Goal: Transaction & Acquisition: Book appointment/travel/reservation

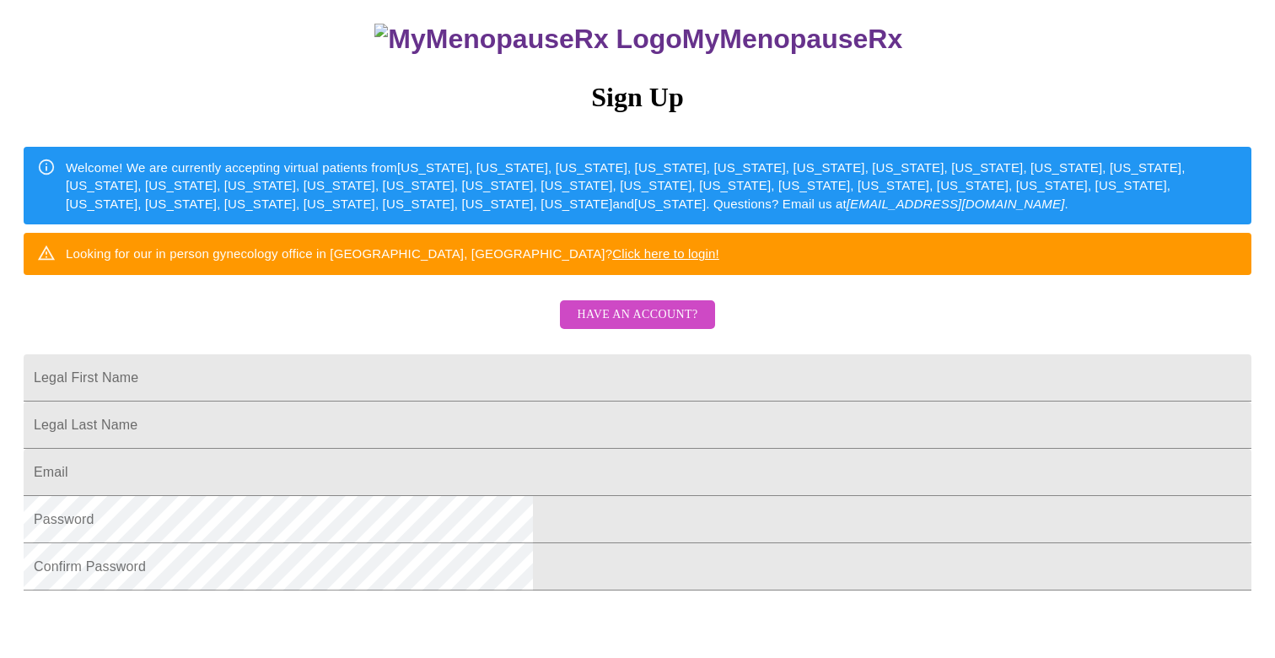
scroll to position [144, 0]
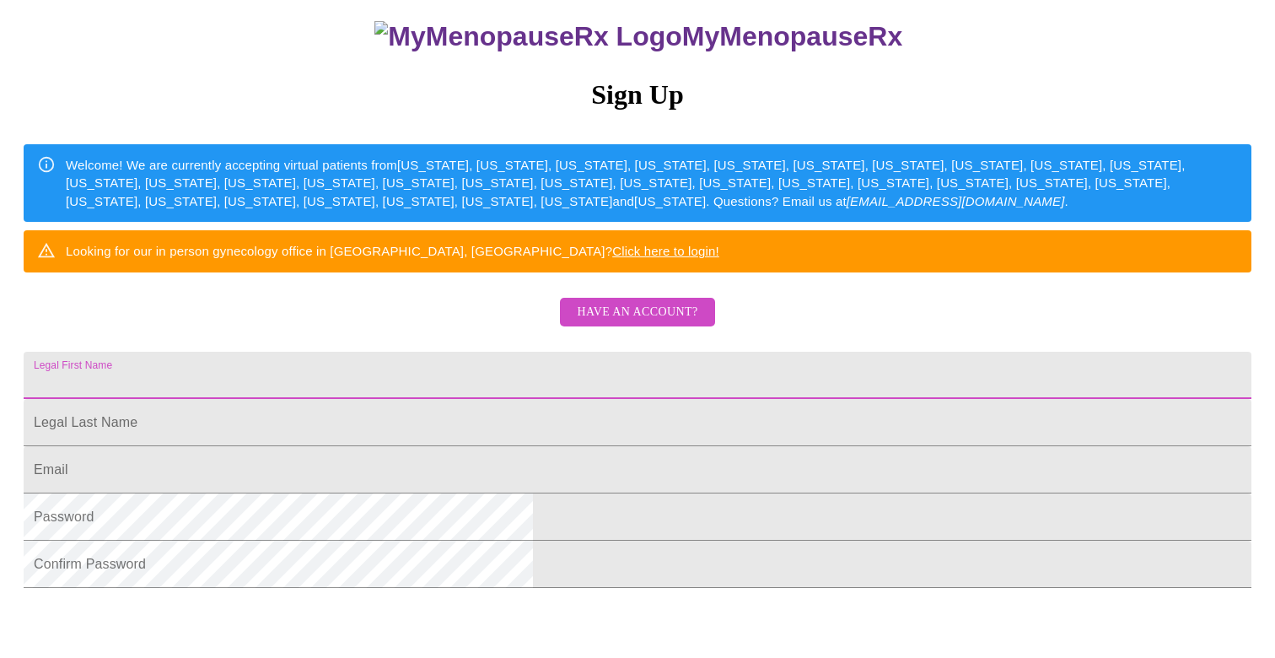
click at [458, 399] on input "Legal First Name" at bounding box center [638, 375] width 1228 height 47
type input "[PERSON_NAME]"
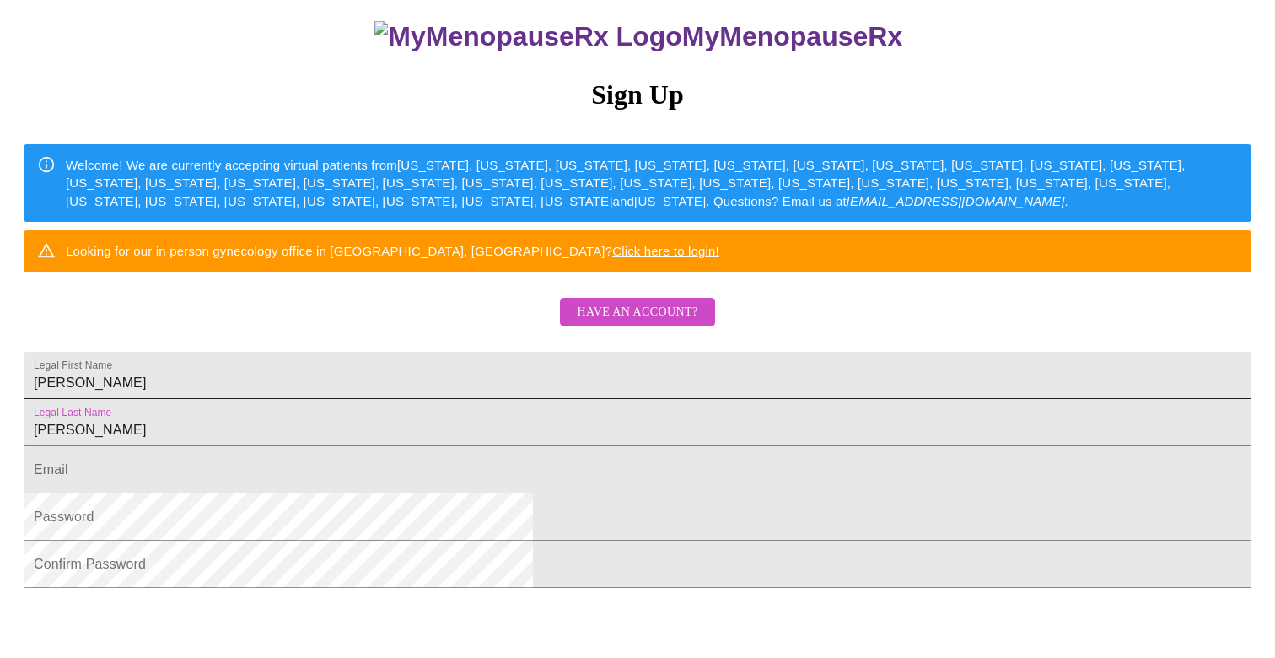
type input "[PERSON_NAME]"
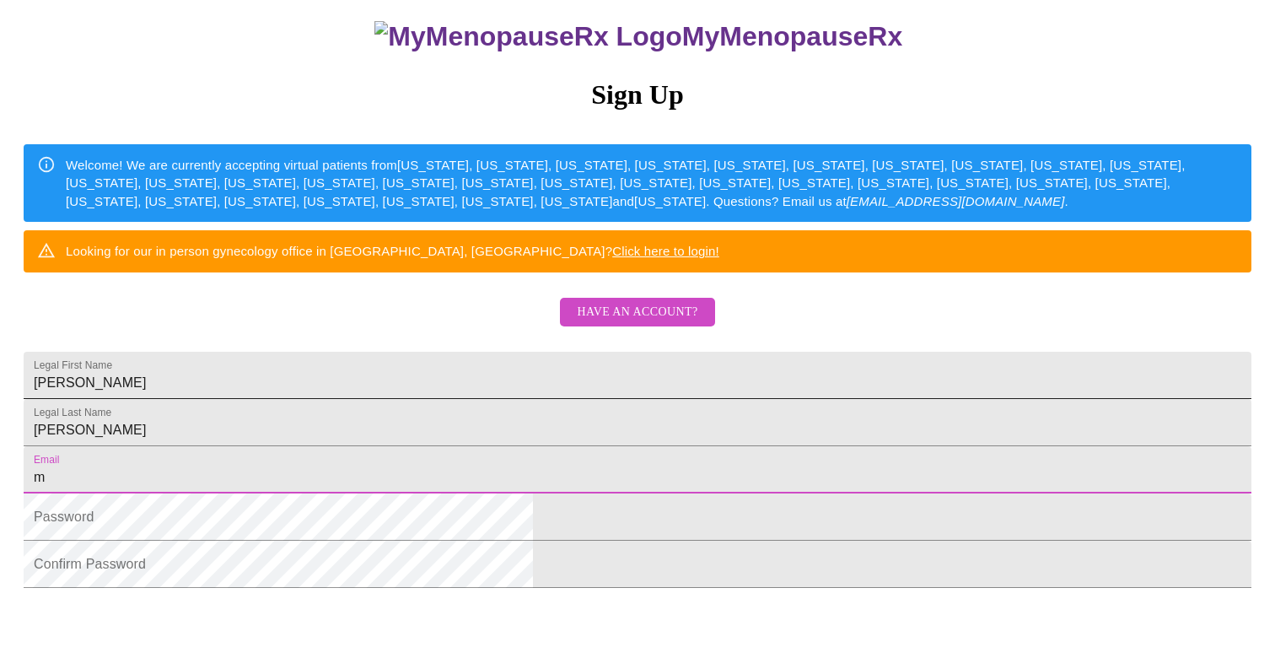
type input "[EMAIL_ADDRESS][DOMAIN_NAME]"
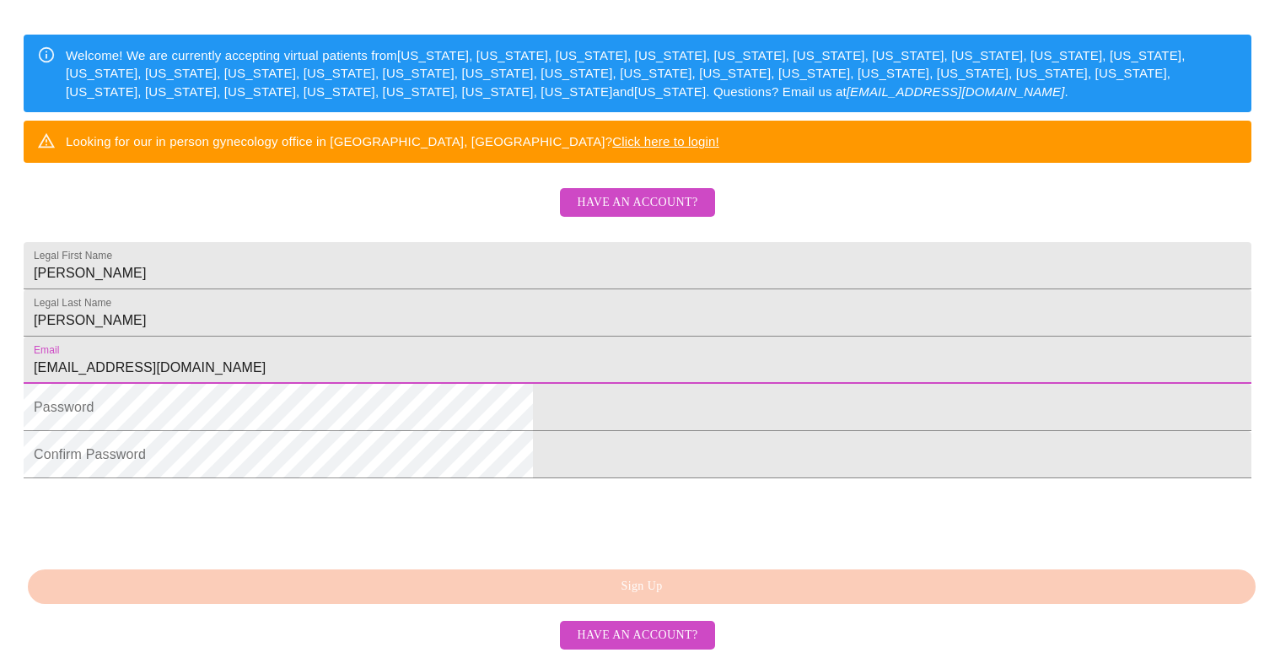
scroll to position [382, 0]
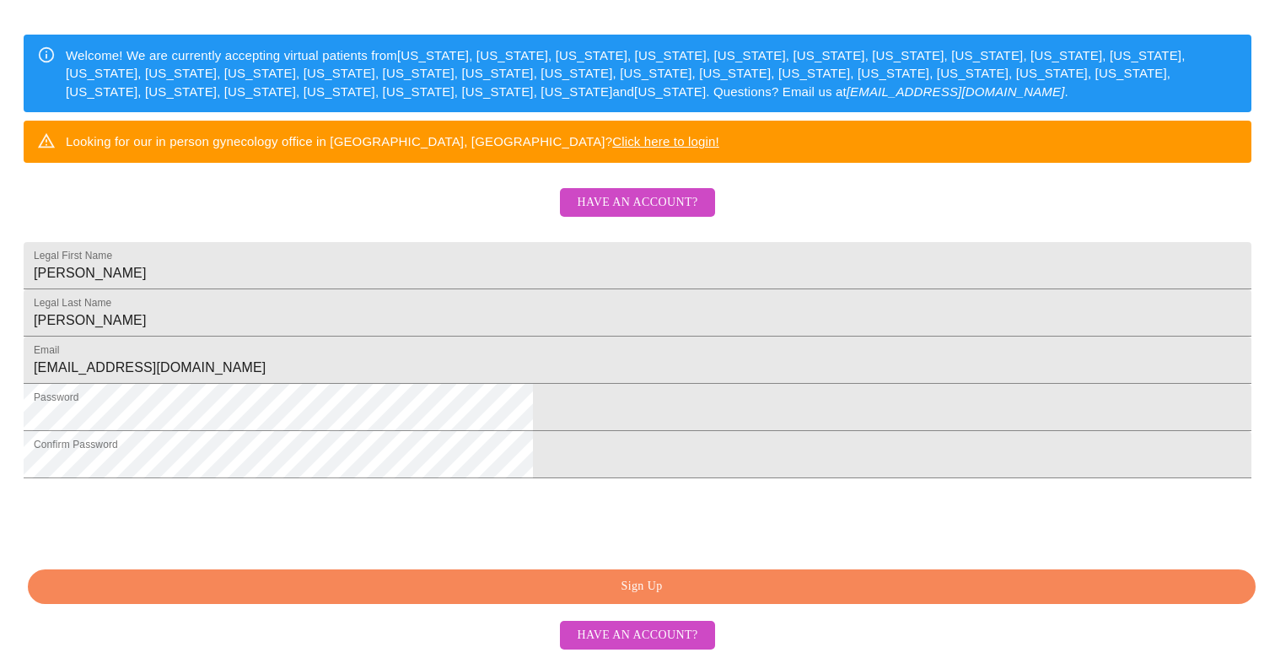
click at [626, 590] on span "Sign Up" at bounding box center [641, 586] width 1189 height 21
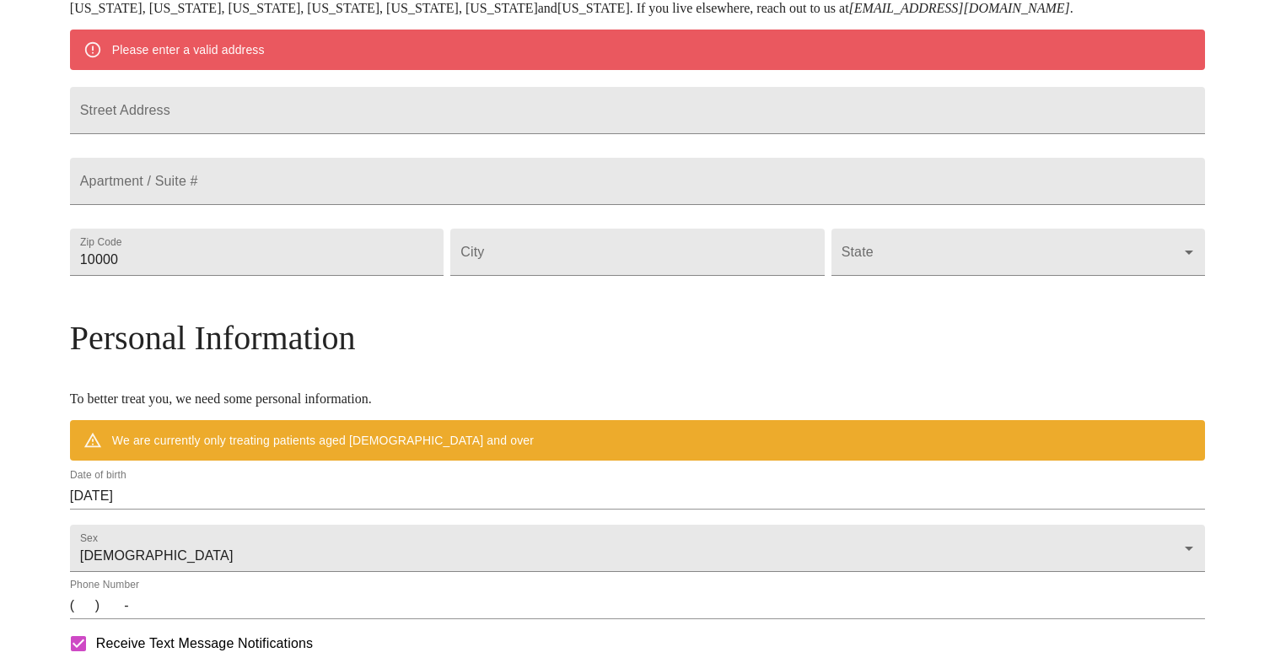
scroll to position [315, 0]
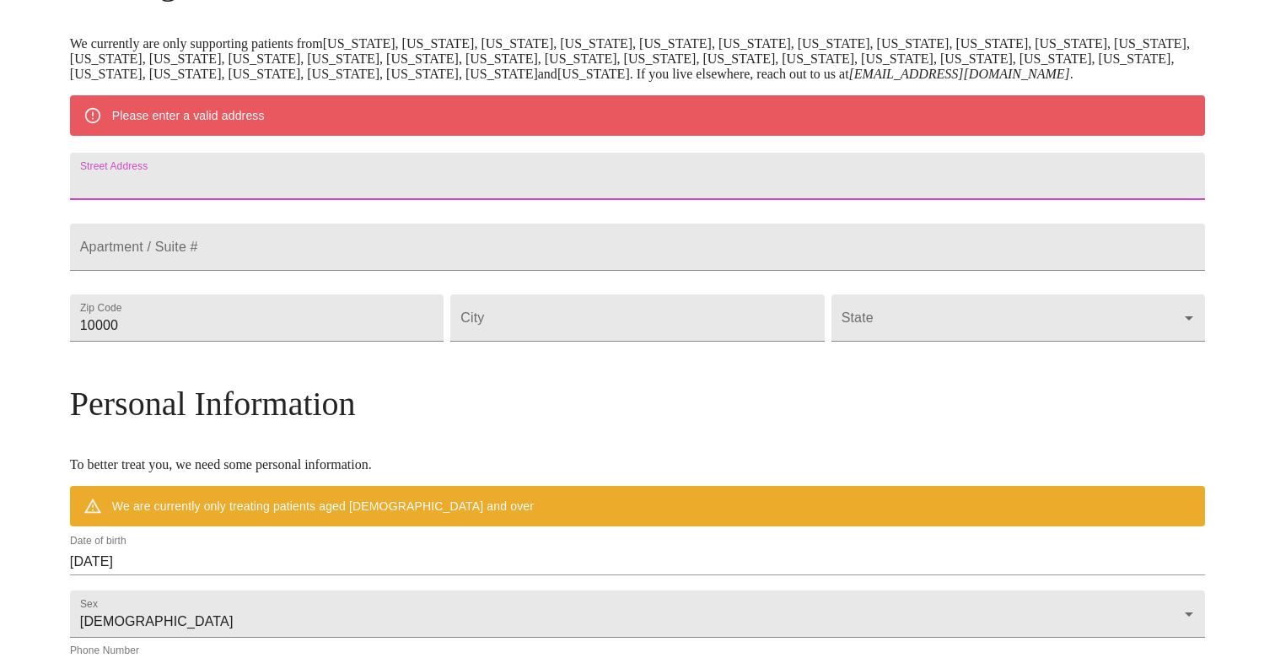
click at [369, 200] on input "Street Address" at bounding box center [637, 176] width 1135 height 47
type input "[STREET_ADDRESS]"
type input "54467"
type input "Plover"
click at [836, 371] on body "MyMenopauseRx Welcome to MyMenopauseRx Since it's your first time here, you'll …" at bounding box center [638, 348] width 1262 height 1315
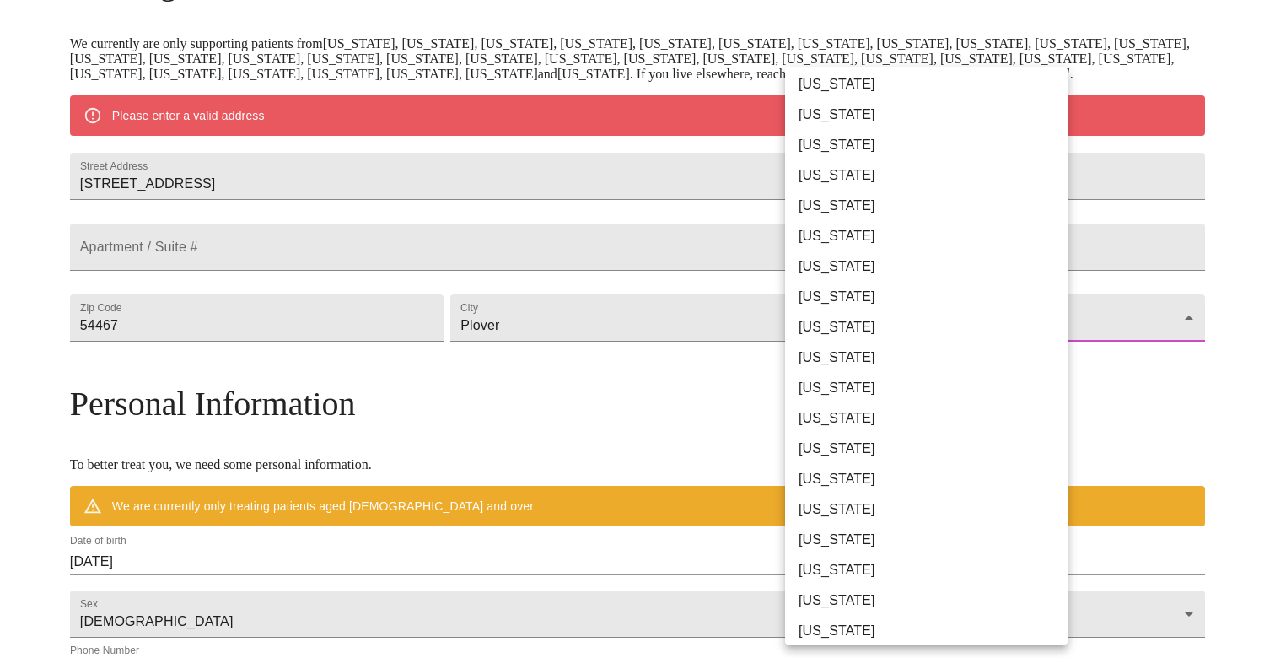
scroll to position [955, 0]
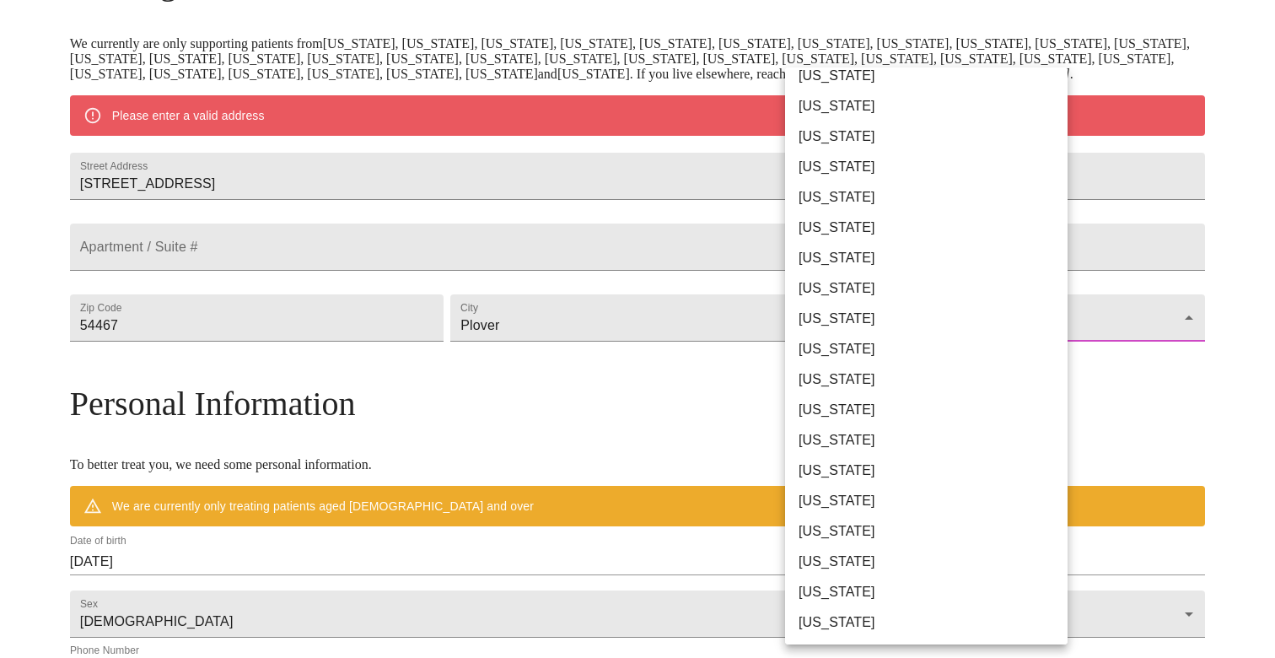
click at [826, 590] on li "[US_STATE]" at bounding box center [926, 592] width 283 height 30
type input "[US_STATE]"
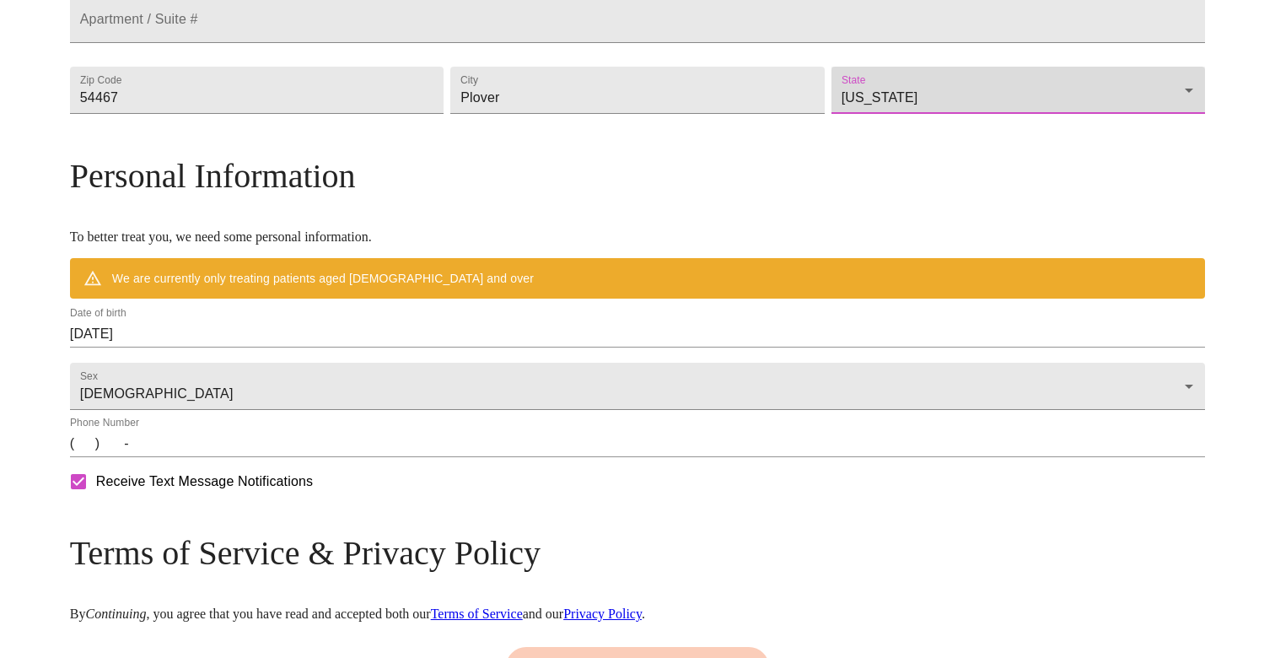
scroll to position [498, 0]
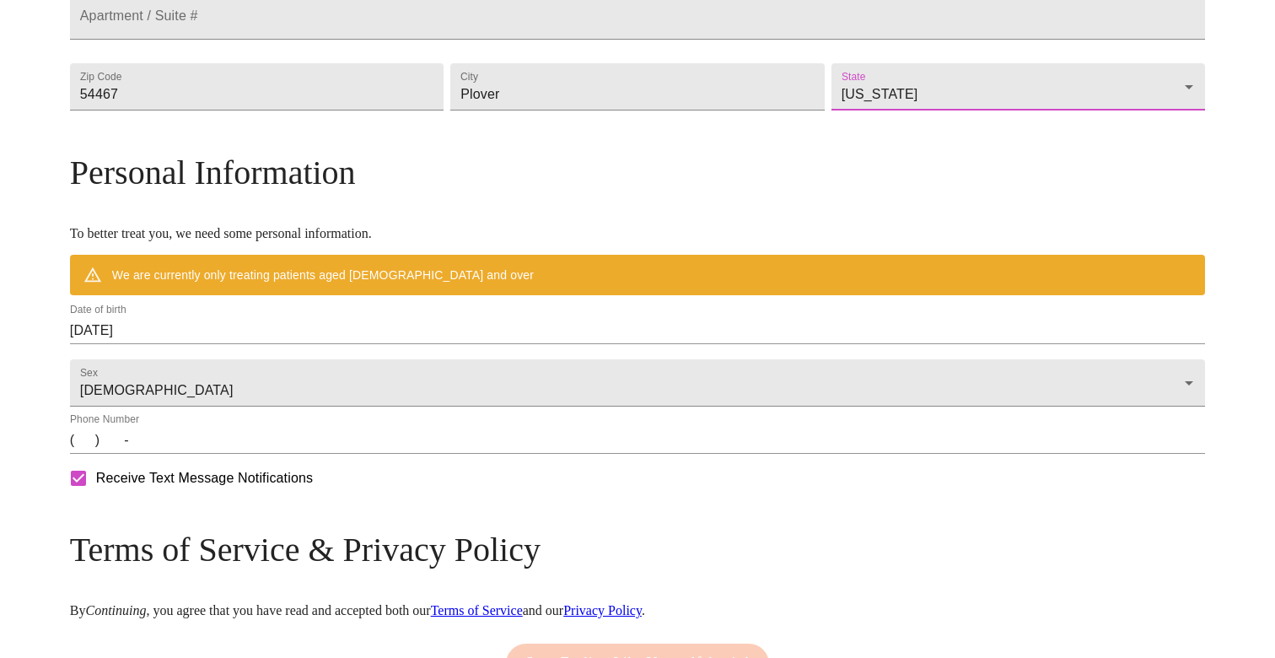
click at [347, 344] on input "[DATE]" at bounding box center [637, 330] width 1135 height 27
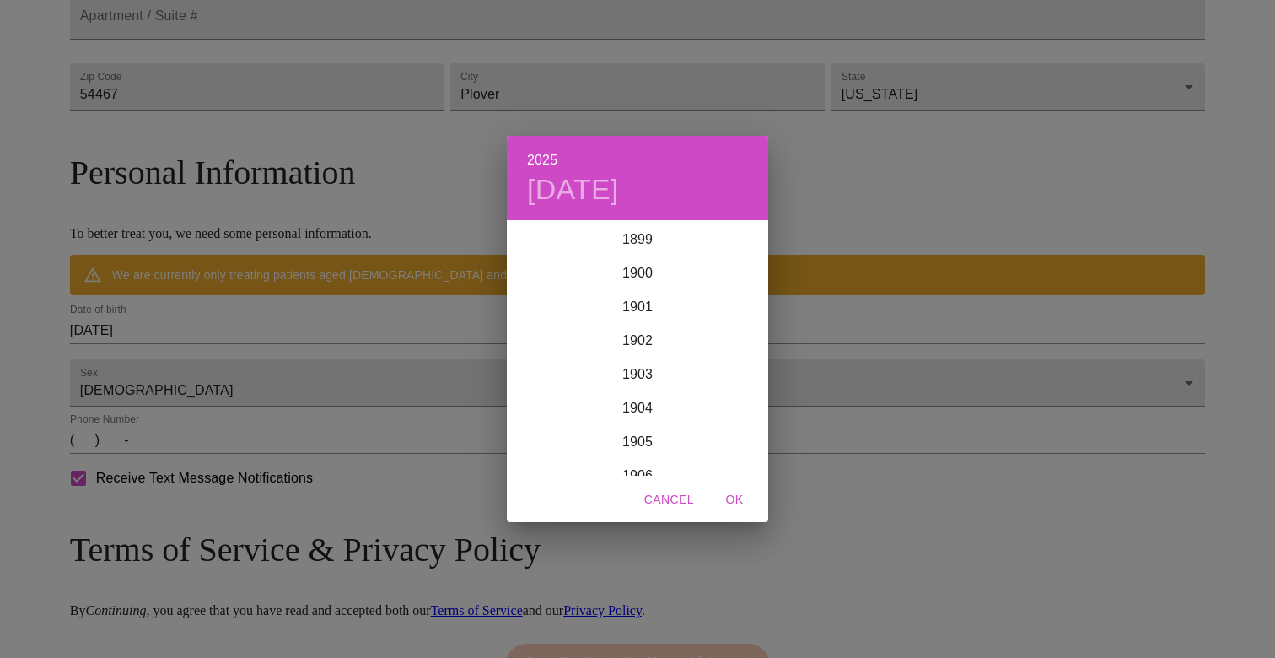
scroll to position [4149, 0]
click at [222, 386] on div "2025 [DATE] 1900 1901 1902 1903 1904 1905 1906 1907 1908 1909 1910 1911 1912 19…" at bounding box center [637, 329] width 1275 height 658
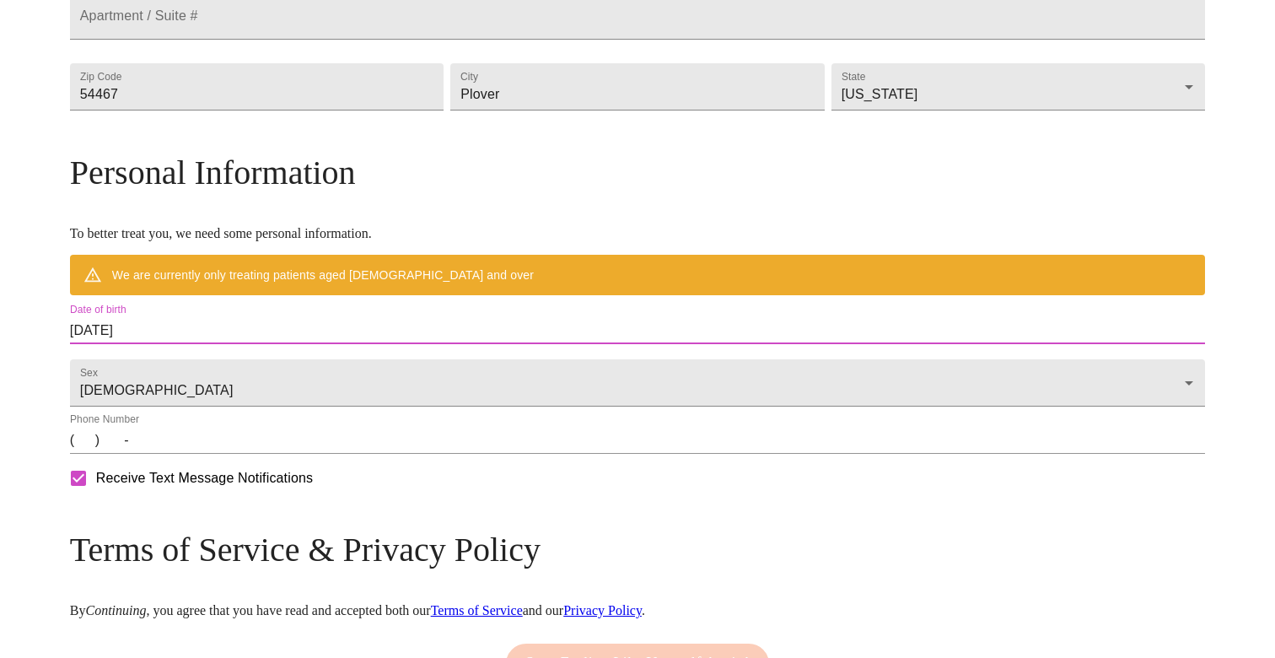
drag, startPoint x: 298, startPoint y: 385, endPoint x: 166, endPoint y: 383, distance: 131.6
click at [166, 383] on div "MyMenopauseRx Welcome to MyMenopauseRx Since it's your first time here, you'll …" at bounding box center [637, 142] width 1135 height 1266
click at [212, 344] on input "[DATE]" at bounding box center [637, 330] width 1135 height 27
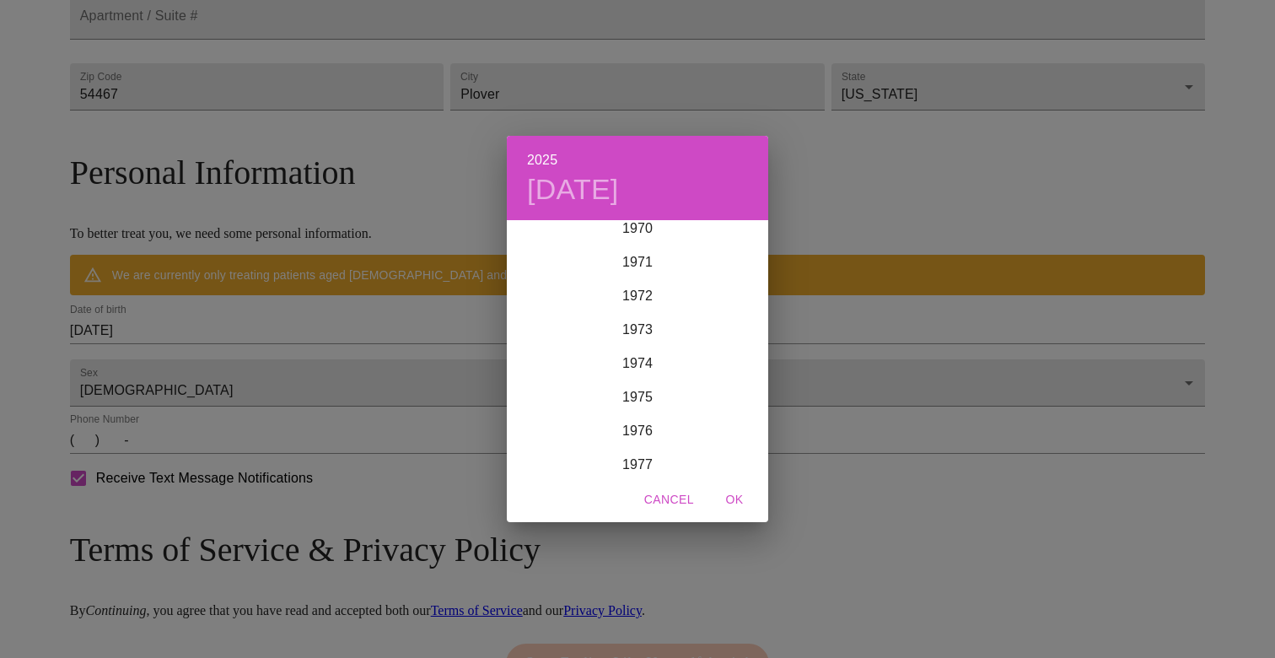
scroll to position [2400, 0]
click at [642, 335] on div "1973" at bounding box center [637, 336] width 261 height 34
click at [631, 245] on div "Feb" at bounding box center [637, 254] width 87 height 63
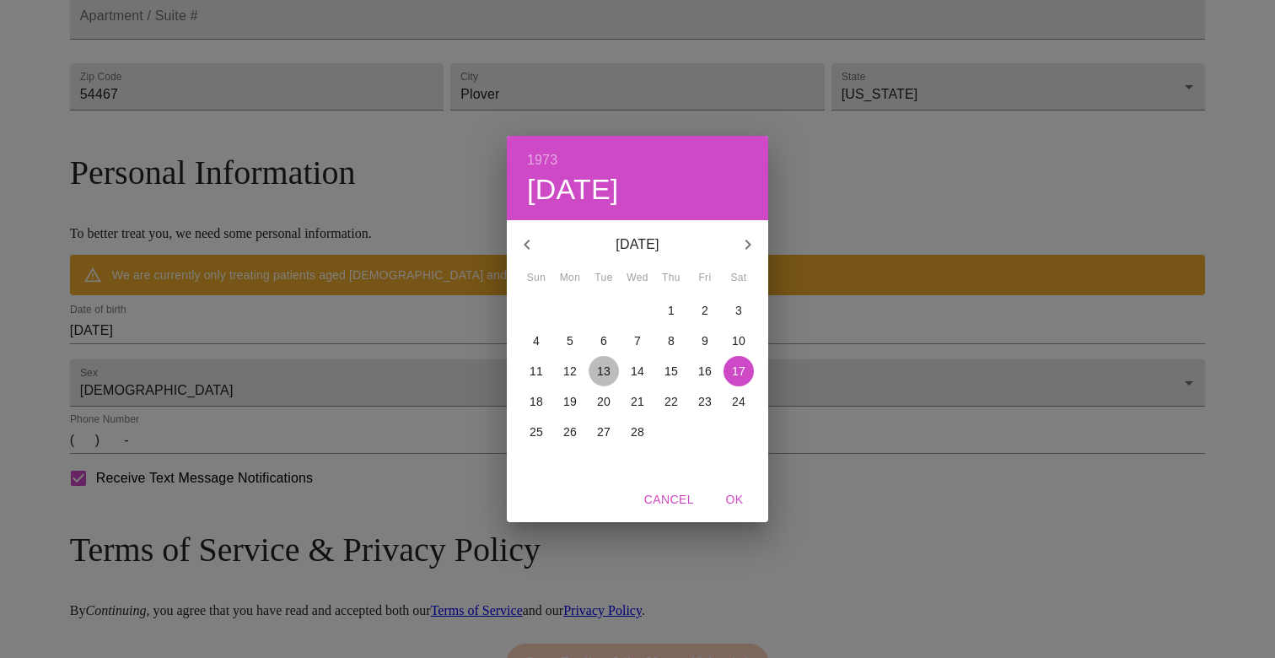
click at [608, 369] on p "13" at bounding box center [603, 371] width 13 height 17
click at [731, 500] on span "OK" at bounding box center [734, 499] width 40 height 21
type input "[DATE]"
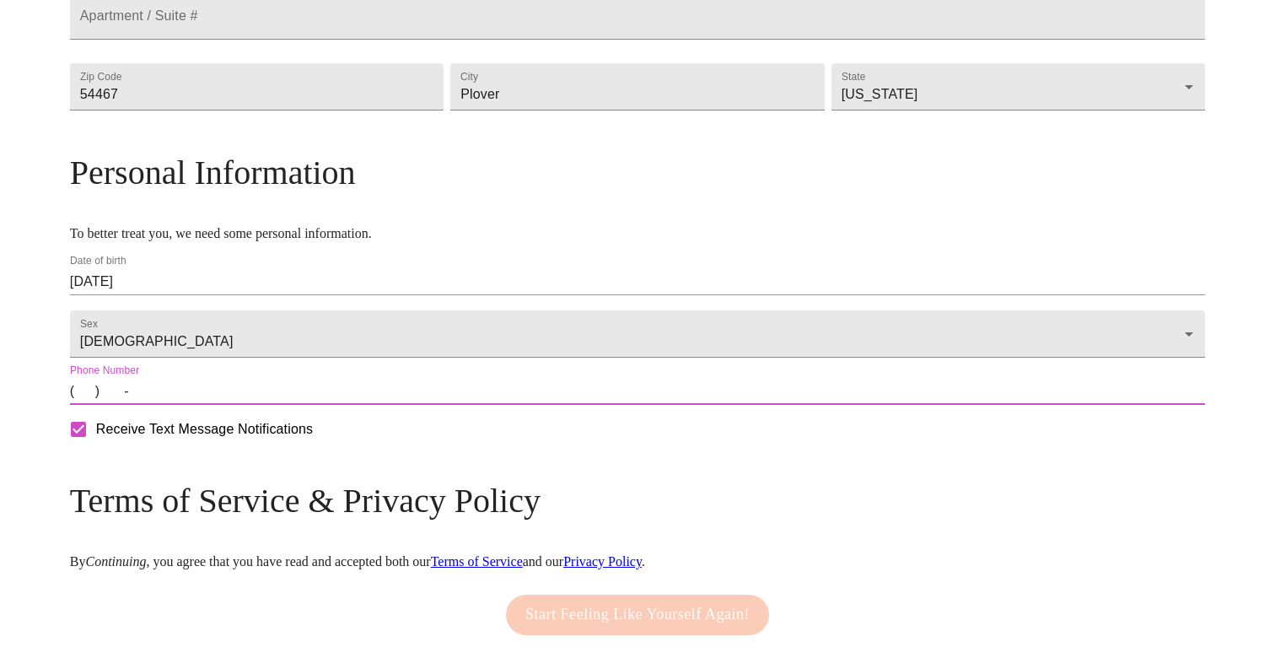
click at [222, 405] on input "(   )    -" at bounding box center [637, 391] width 1135 height 27
type input "[PHONE_NUMBER]"
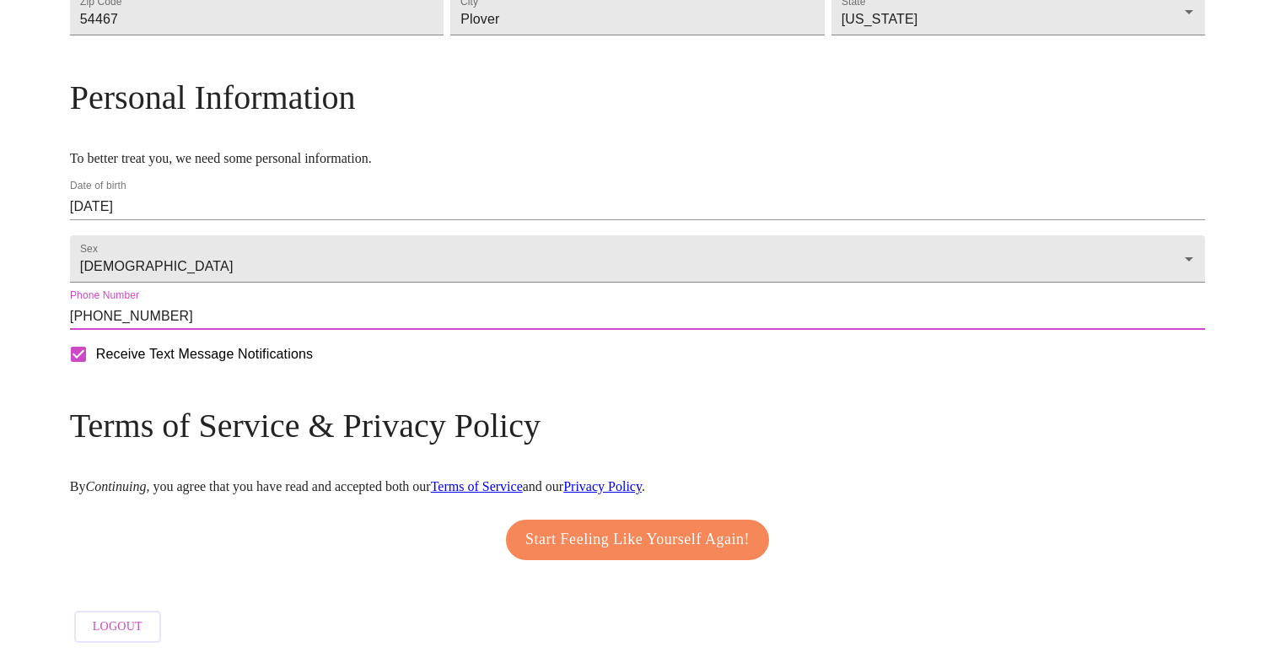
scroll to position [638, 0]
click at [563, 534] on span "Start Feeling Like Yourself Again!" at bounding box center [637, 539] width 224 height 27
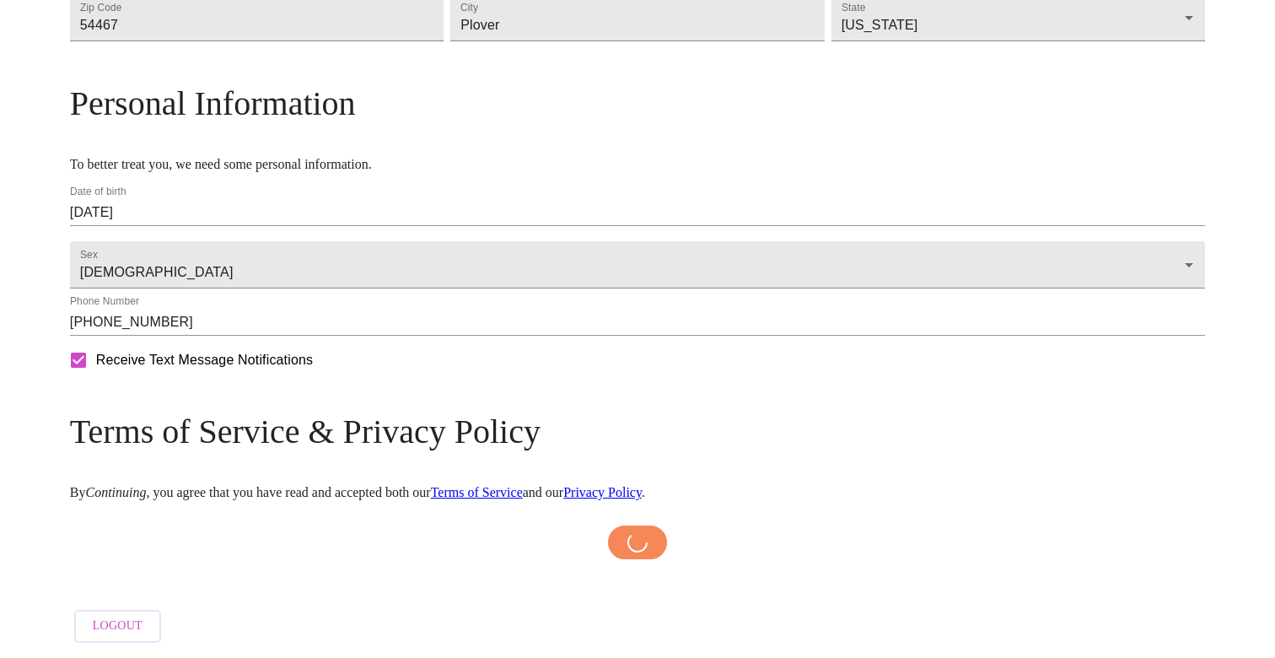
scroll to position [632, 0]
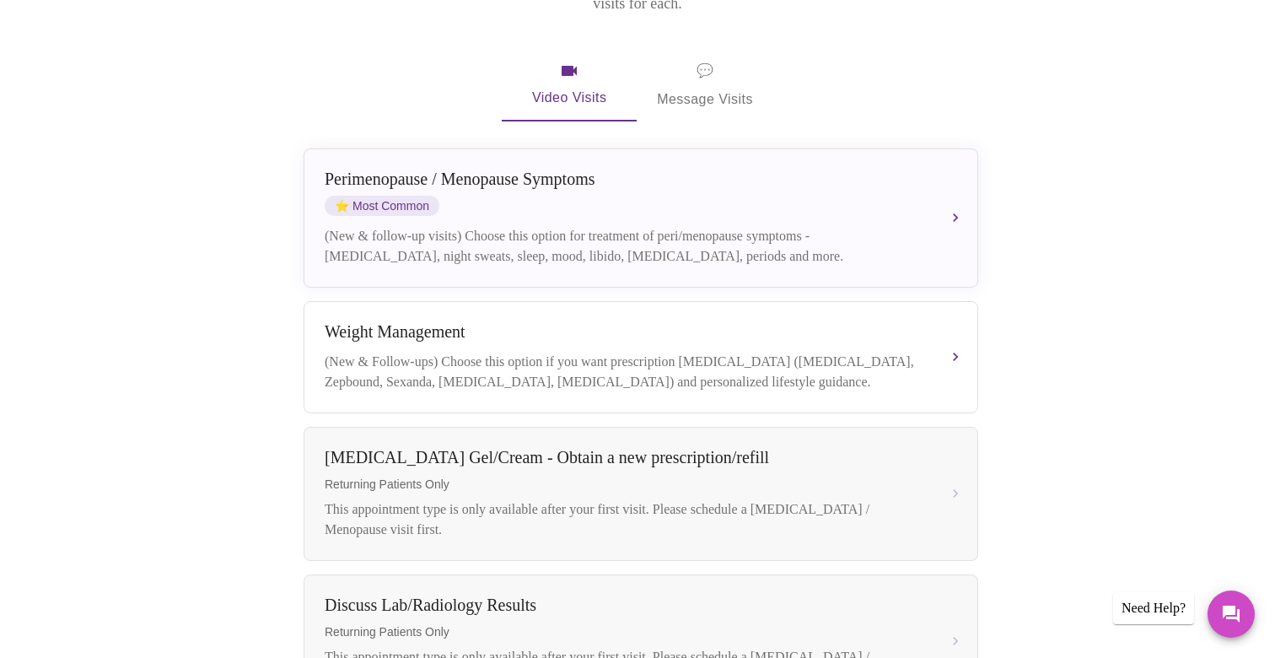
scroll to position [299, 0]
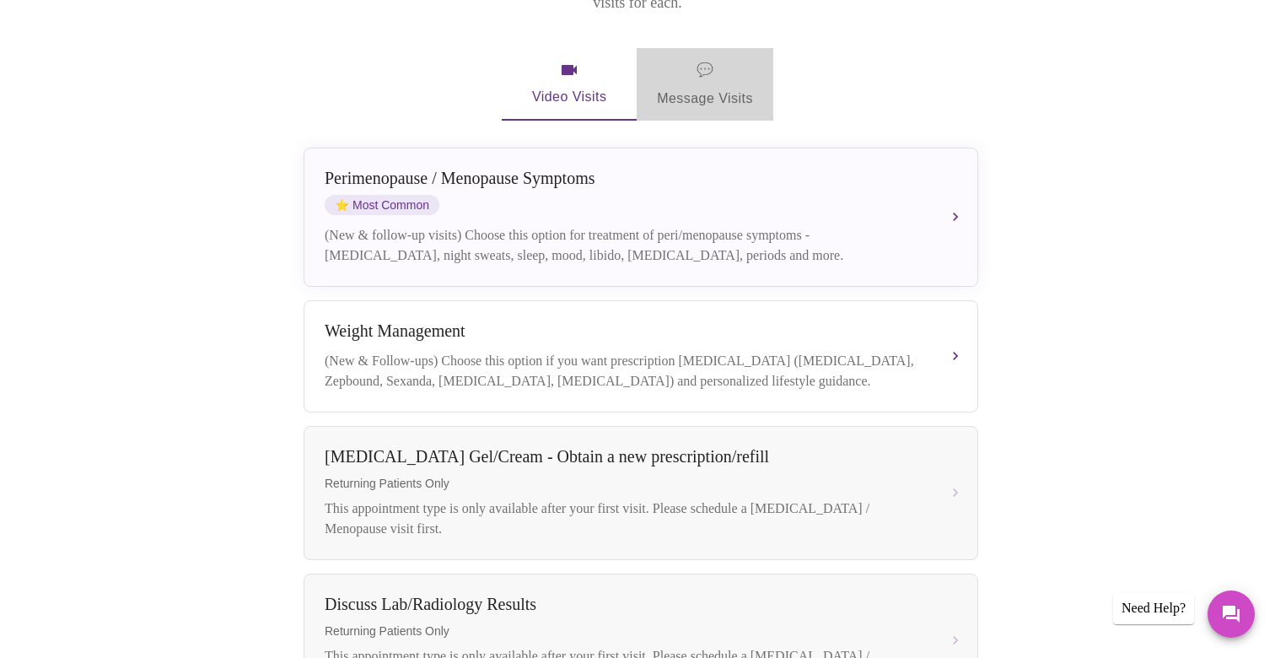
click at [713, 67] on span "💬 Message Visits" at bounding box center [705, 84] width 96 height 52
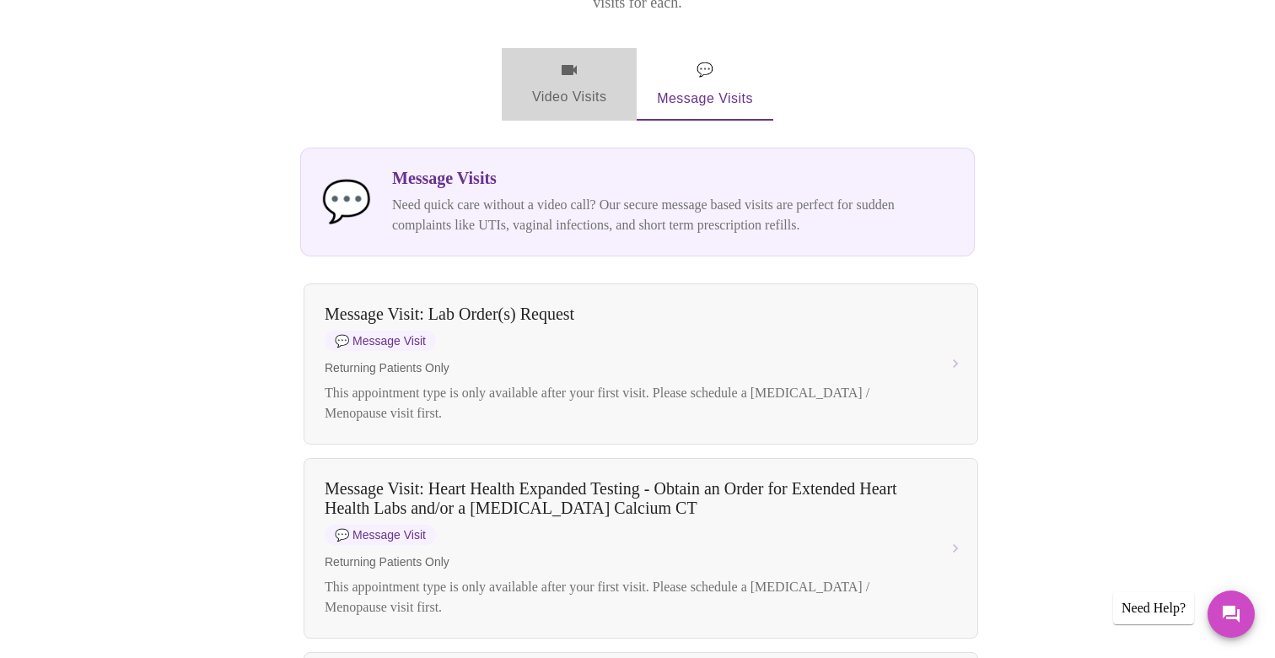
click at [575, 60] on span "Video Visits" at bounding box center [569, 84] width 94 height 49
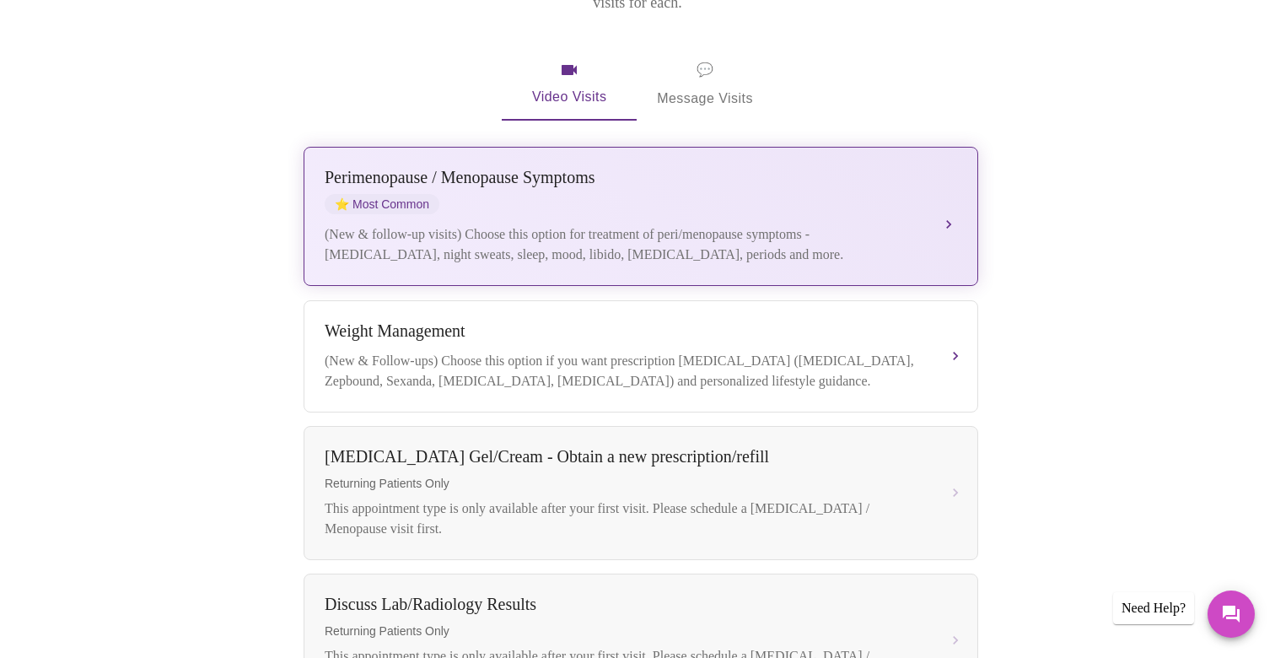
click at [689, 194] on div "[MEDICAL_DATA] / Menopause Symptoms ⭐ Most Common (New & follow-up visits) Choo…" at bounding box center [641, 216] width 633 height 97
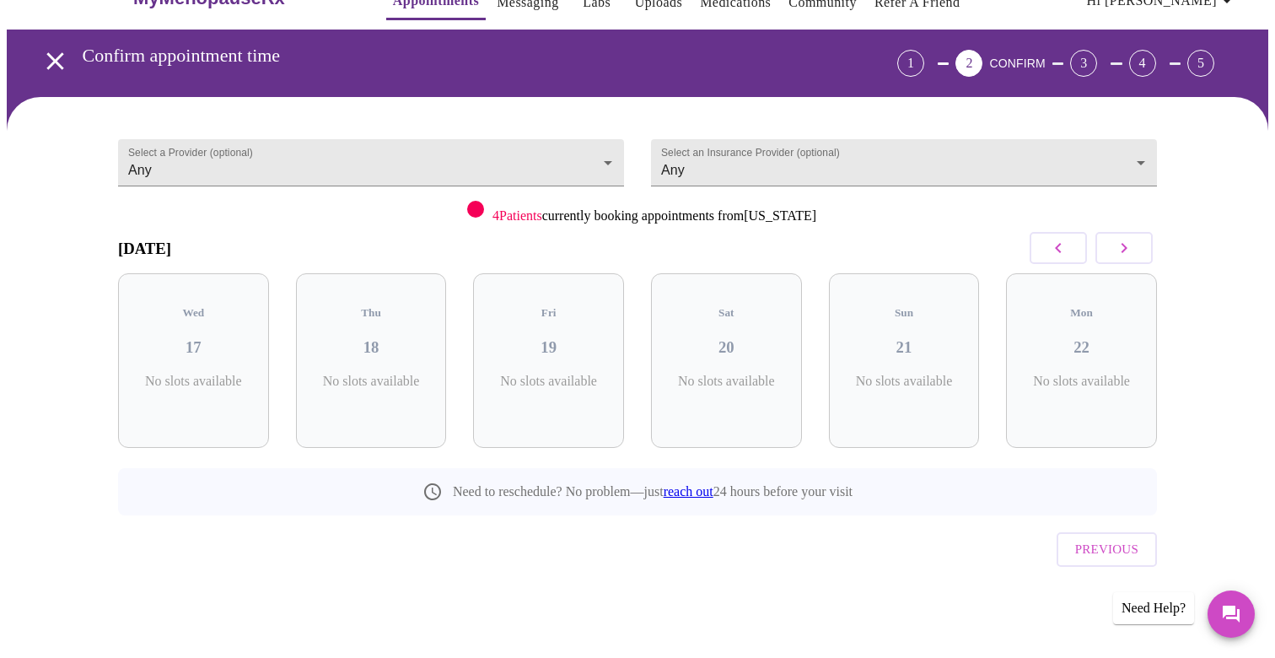
scroll to position [5, 0]
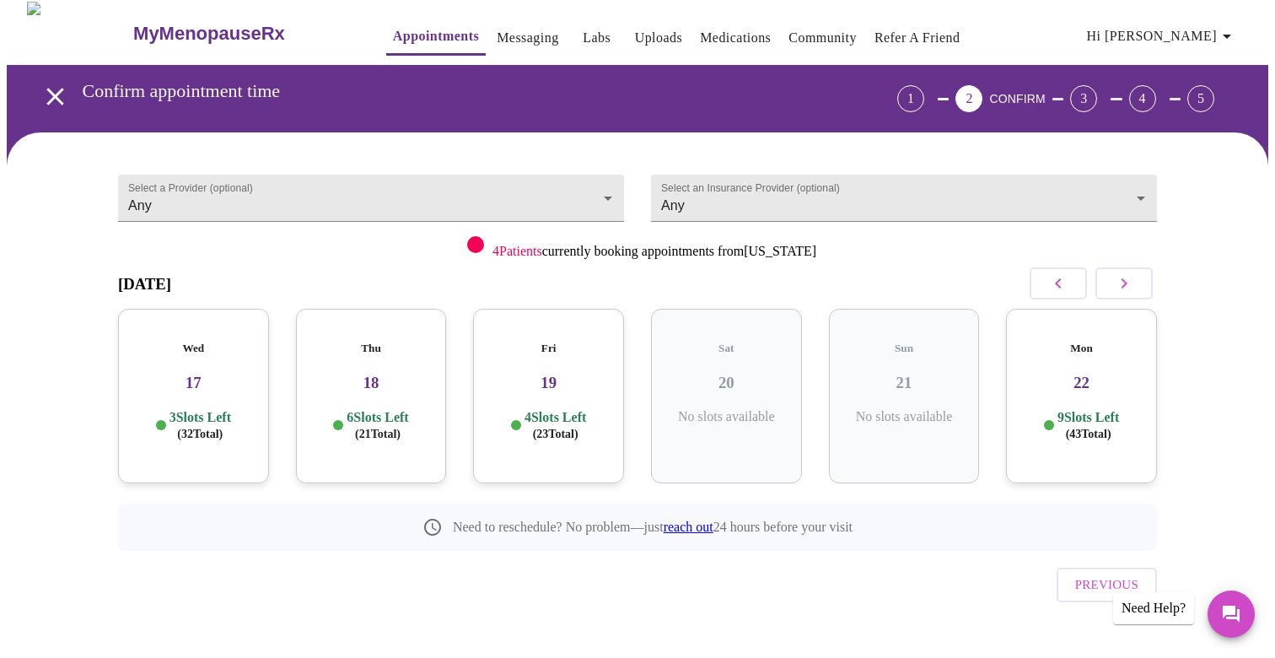
click at [190, 386] on div "Wed 17 3 Slots Left ( 32 Total)" at bounding box center [193, 396] width 151 height 175
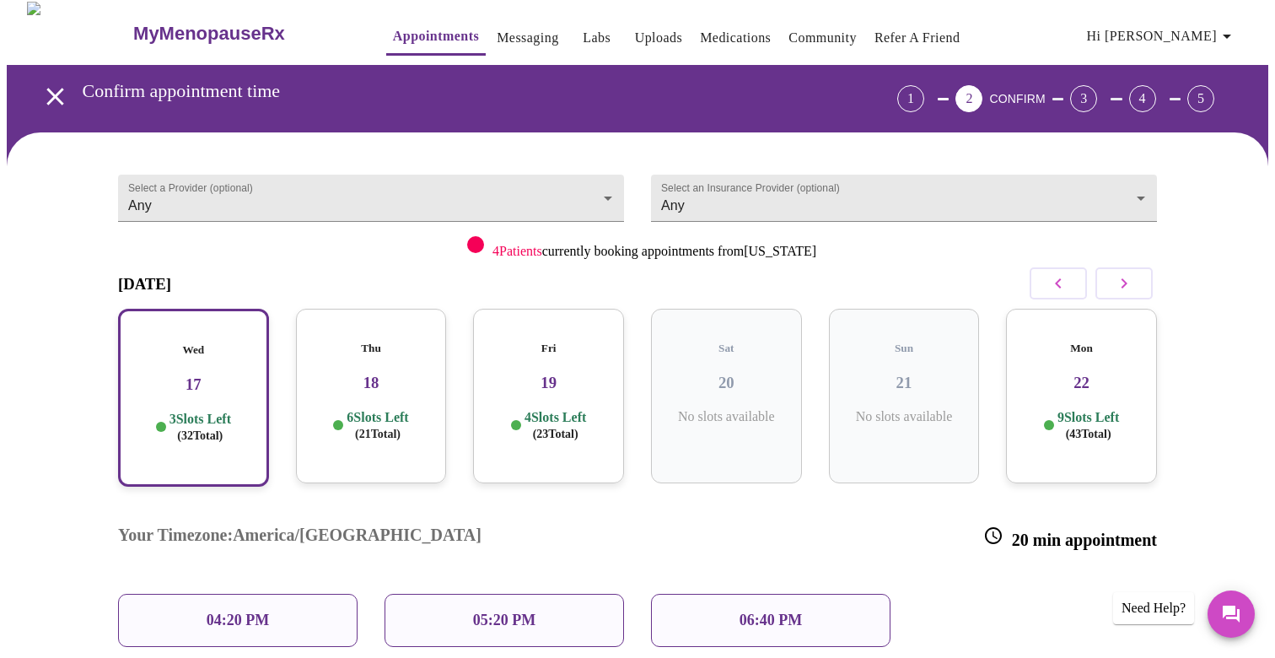
click at [389, 374] on h3 "18" at bounding box center [372, 383] width 124 height 19
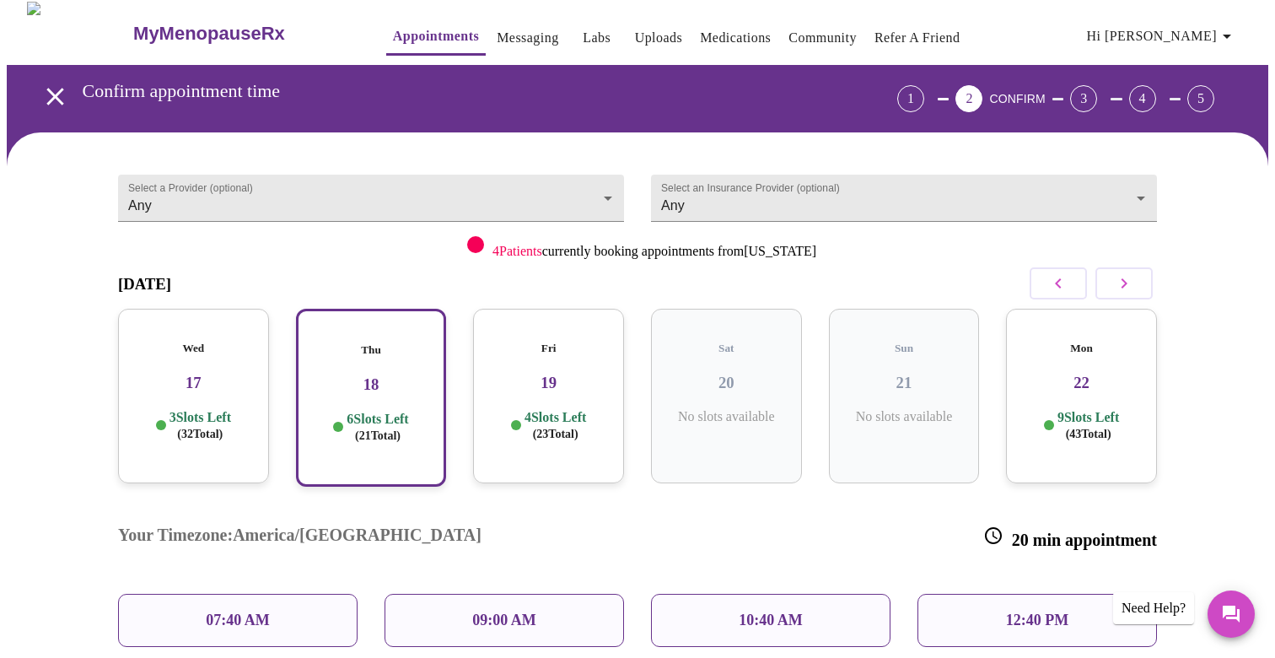
click at [210, 342] on h5 "Wed" at bounding box center [194, 348] width 124 height 13
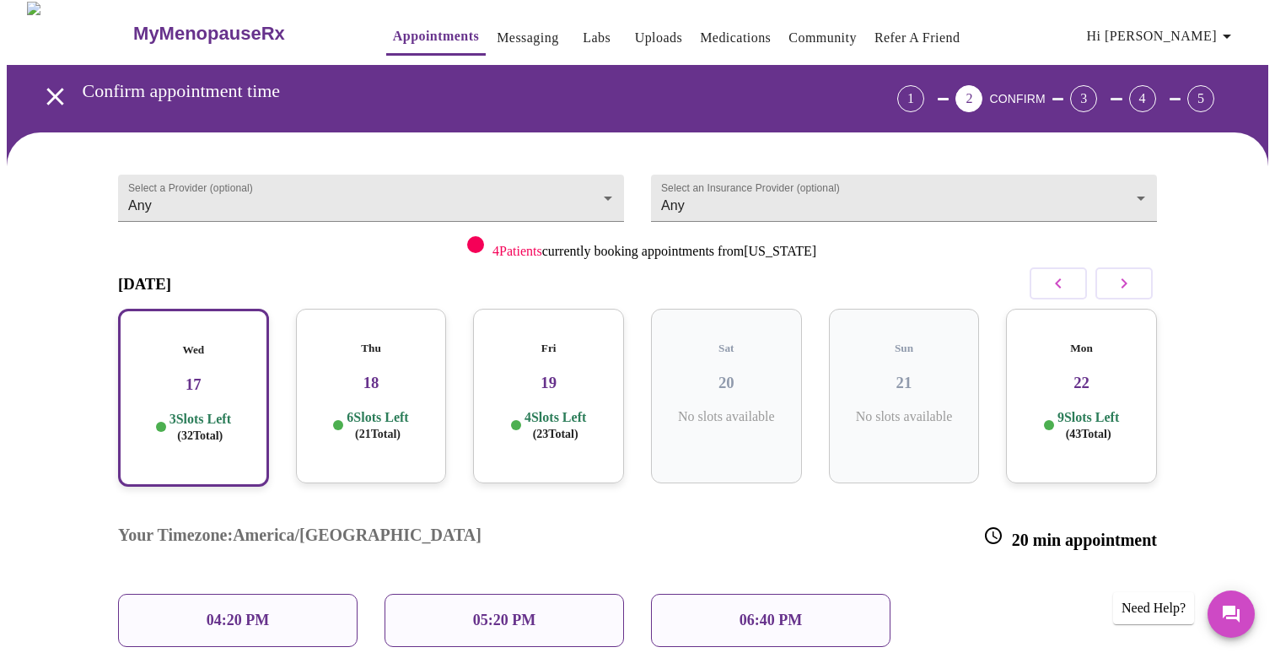
click at [521, 611] on p "05:20 PM" at bounding box center [504, 620] width 62 height 18
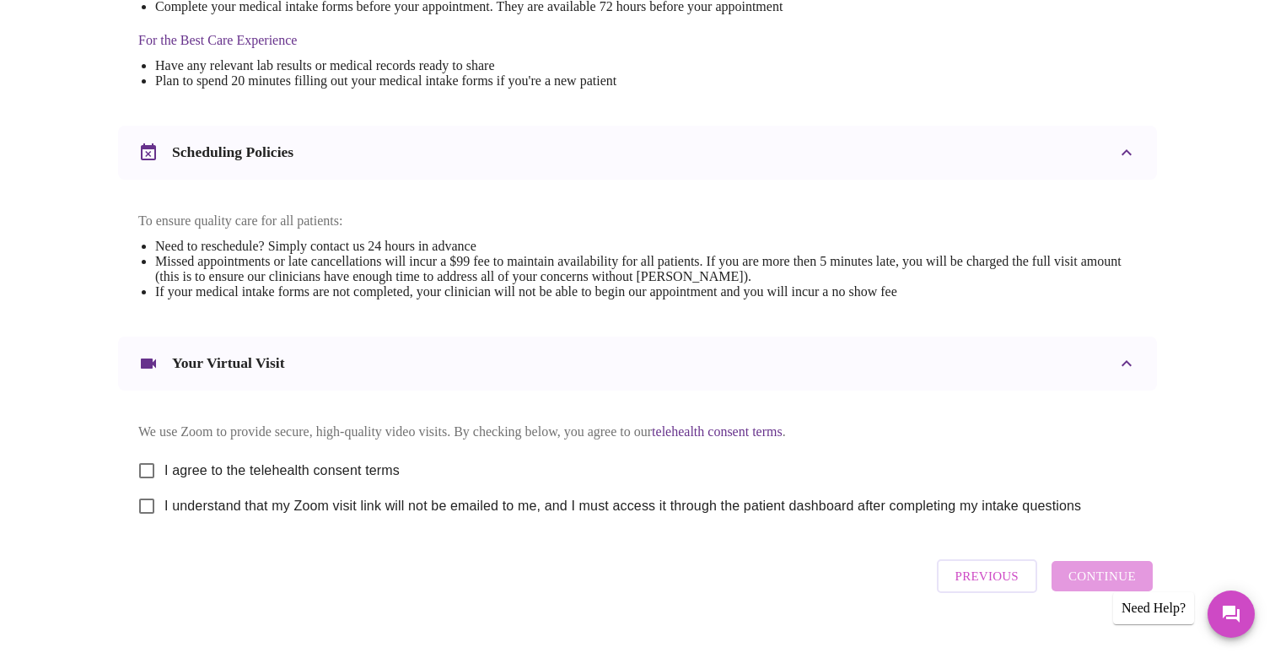
scroll to position [564, 0]
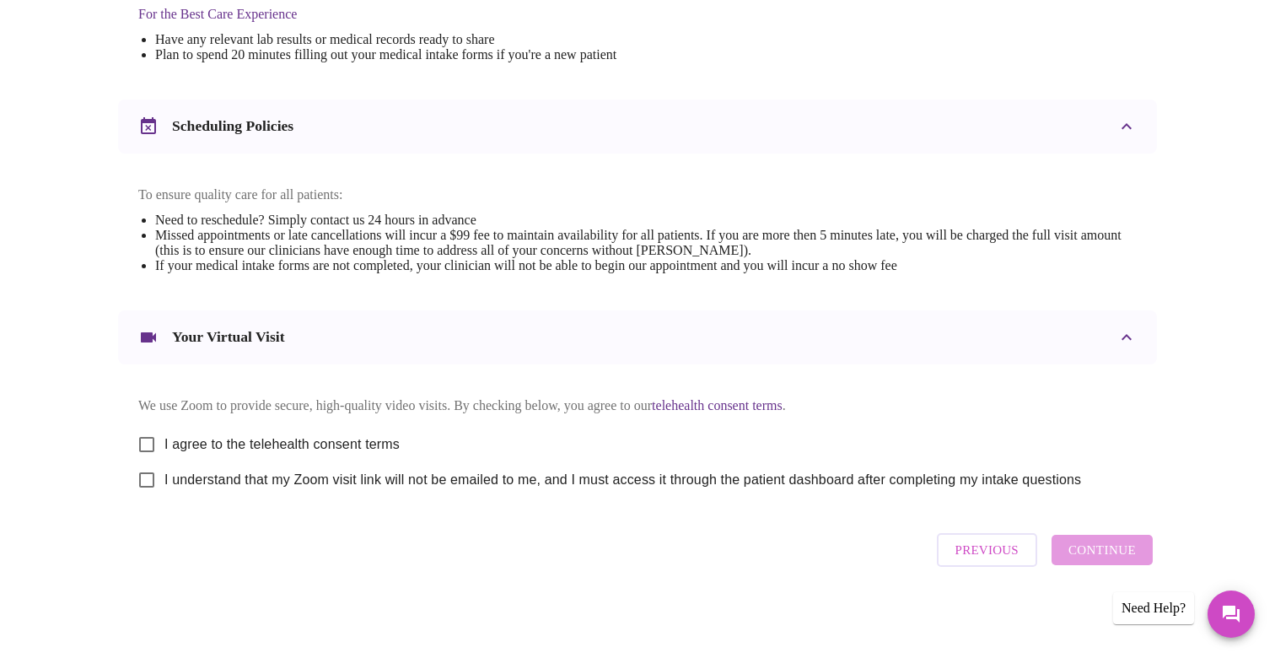
click at [146, 441] on input "I agree to the telehealth consent terms" at bounding box center [146, 444] width 35 height 35
checkbox input "true"
click at [147, 470] on input "I understand that my Zoom visit link will not be emailed to me, and I must acce…" at bounding box center [146, 479] width 35 height 35
checkbox input "true"
click at [1082, 553] on span "Continue" at bounding box center [1102, 550] width 67 height 22
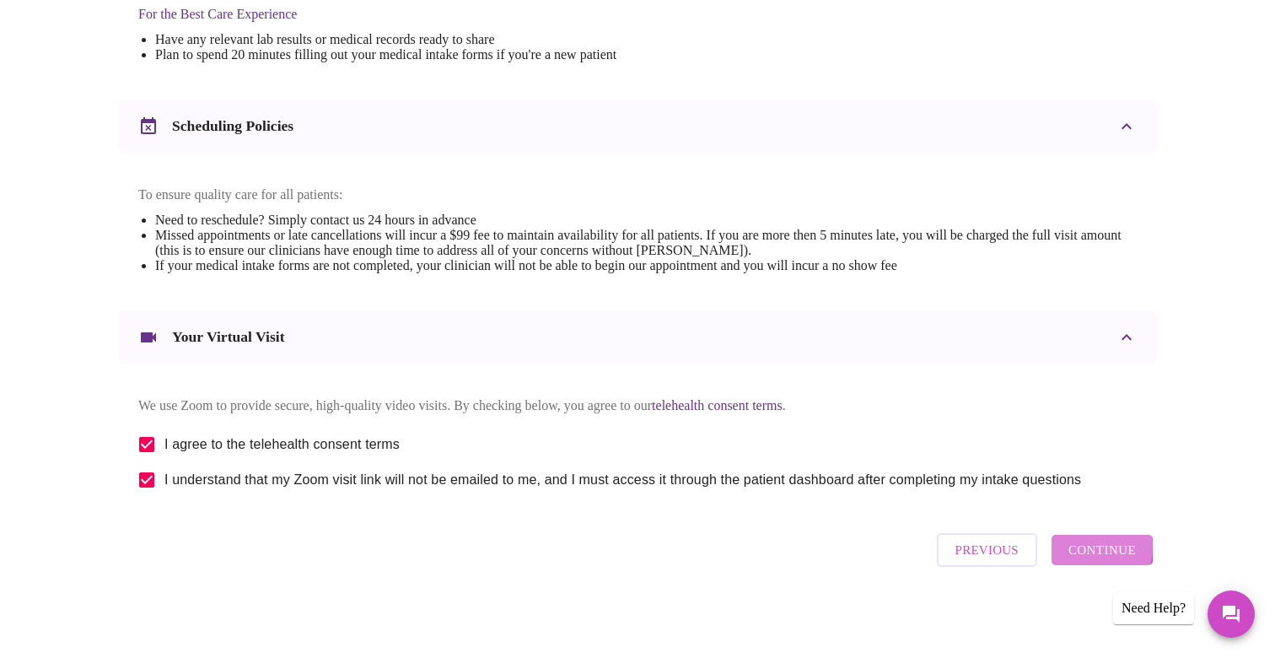
scroll to position [60, 0]
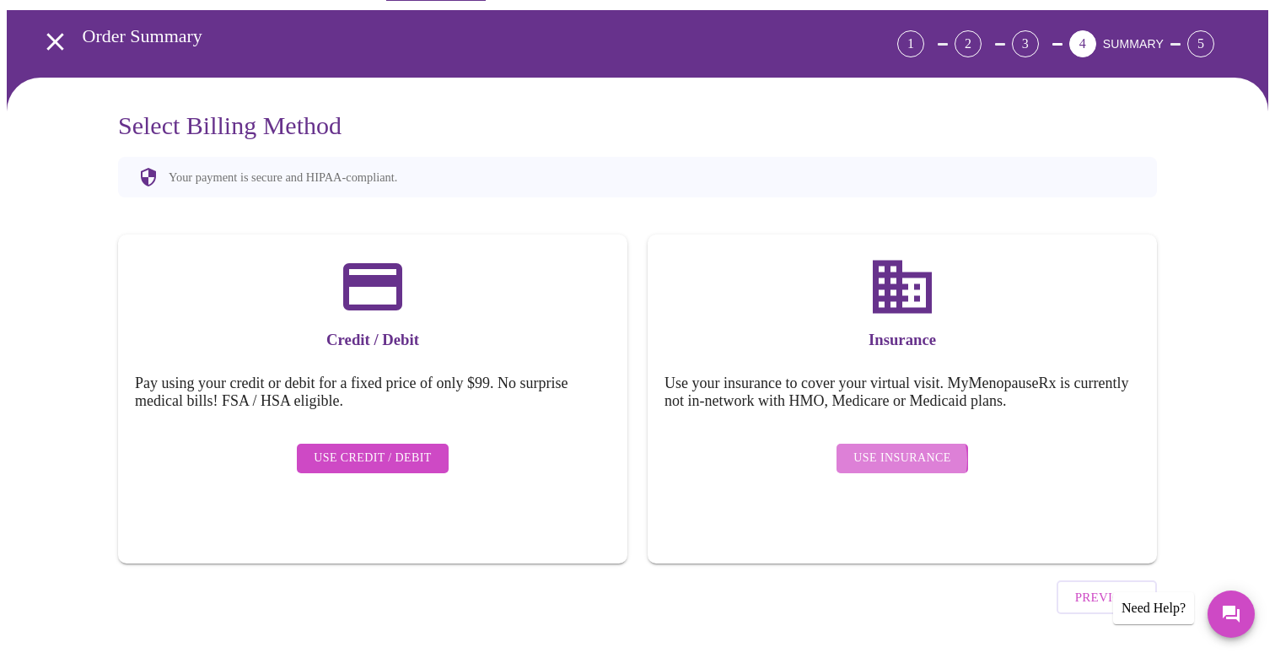
click at [899, 448] on span "Use Insurance" at bounding box center [901, 458] width 97 height 21
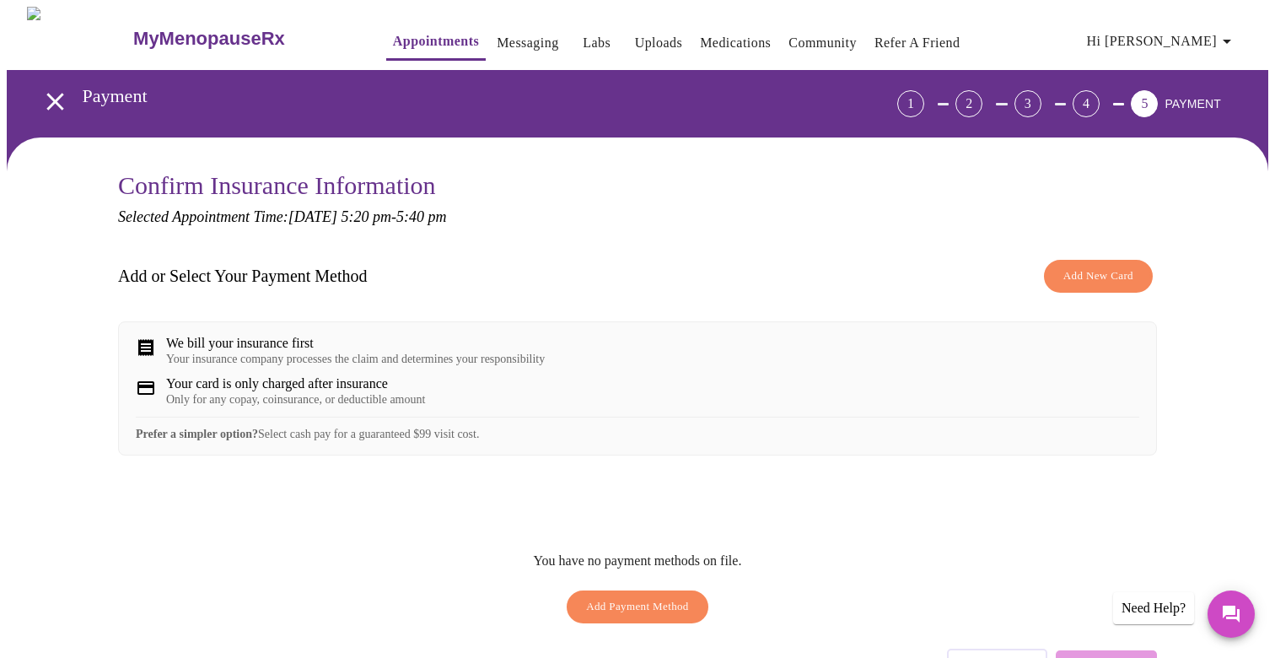
click at [260, 365] on div "Your insurance company processes the claim and determines your responsibility" at bounding box center [355, 359] width 379 height 13
click at [1099, 277] on span "Add New Card" at bounding box center [1098, 275] width 70 height 19
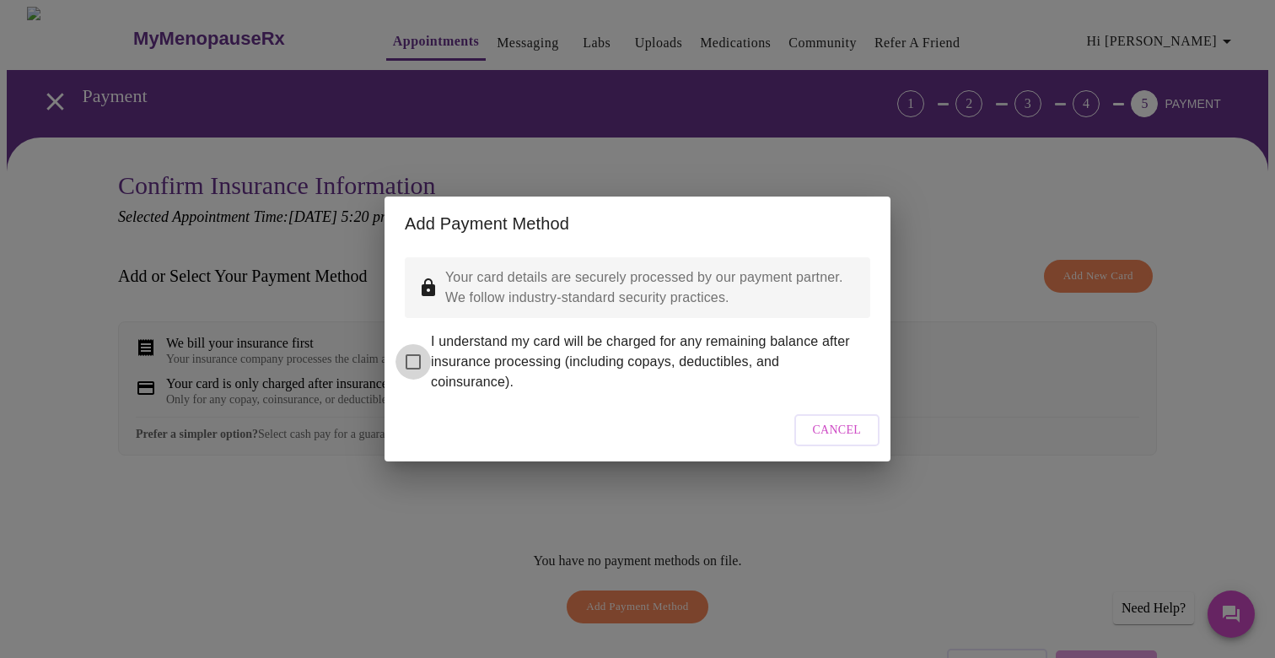
click at [412, 347] on input "I understand my card will be charged for any remaining balance after insurance …" at bounding box center [413, 361] width 35 height 35
checkbox input "true"
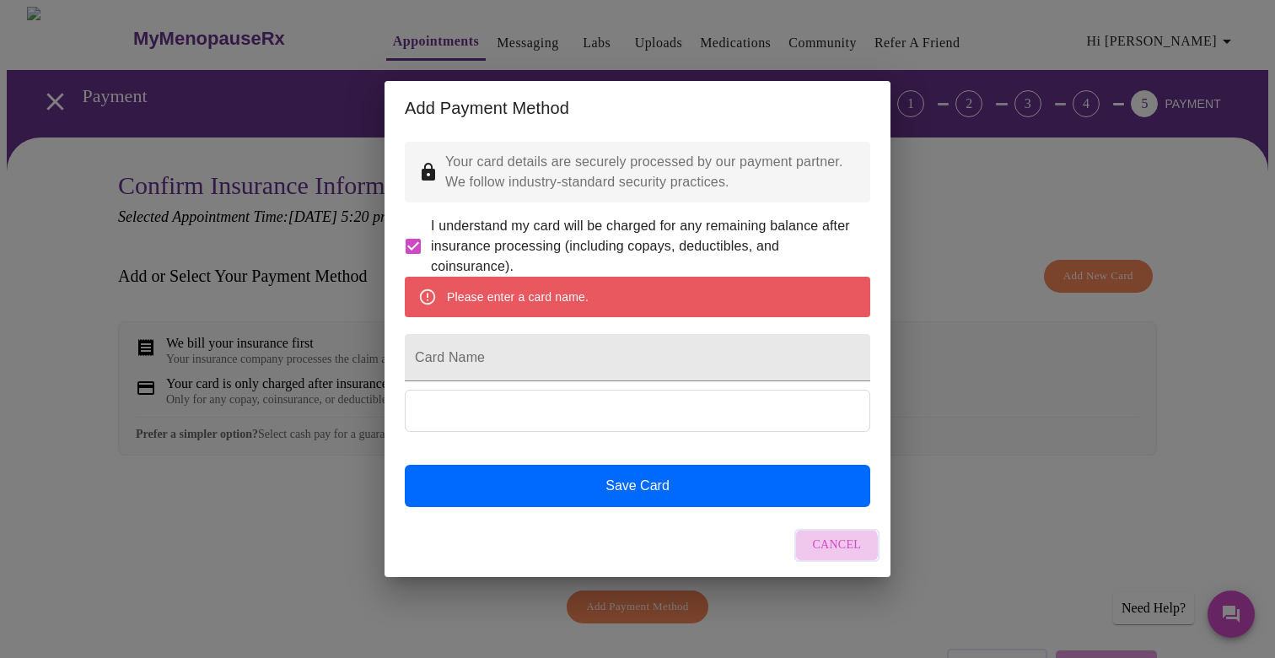
click at [835, 556] on span "Cancel" at bounding box center [837, 545] width 49 height 21
